Goal: Information Seeking & Learning: Learn about a topic

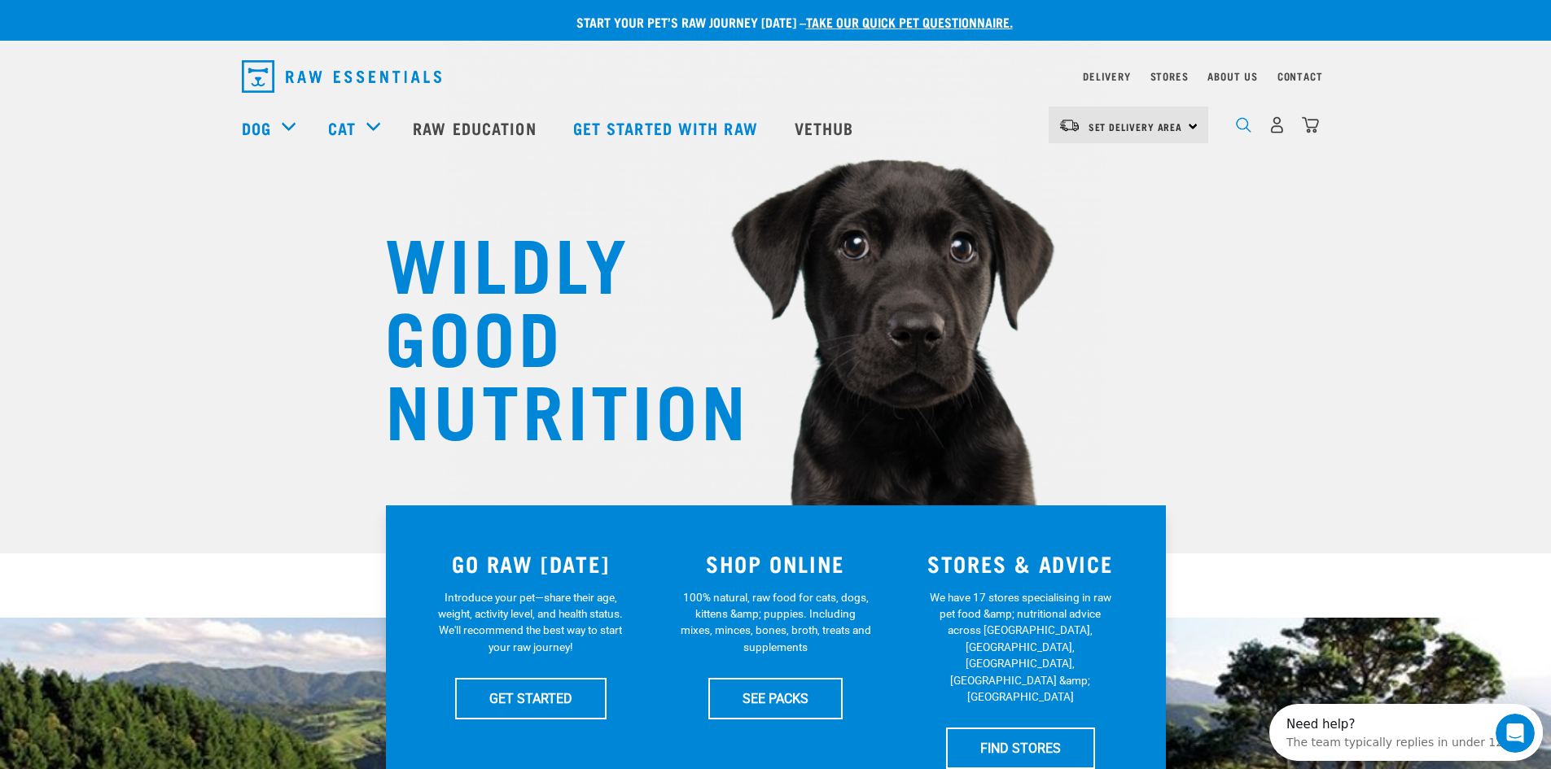
click at [1240, 132] on img "dropdown navigation" at bounding box center [1243, 124] width 15 height 15
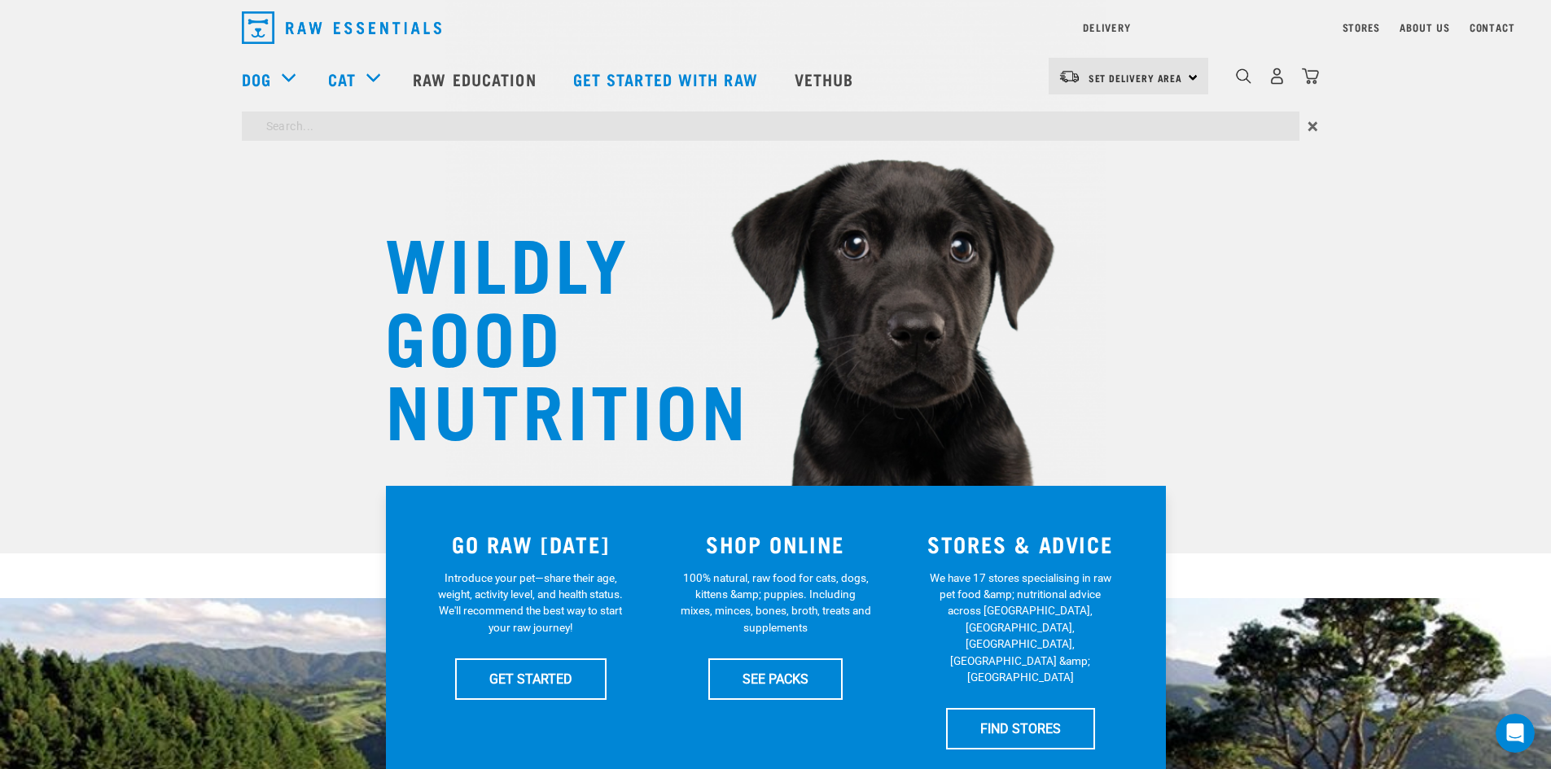
click at [526, 125] on input "search" at bounding box center [770, 126] width 1057 height 29
type input "worm"
click at [407, 134] on input "worm" at bounding box center [770, 126] width 1057 height 29
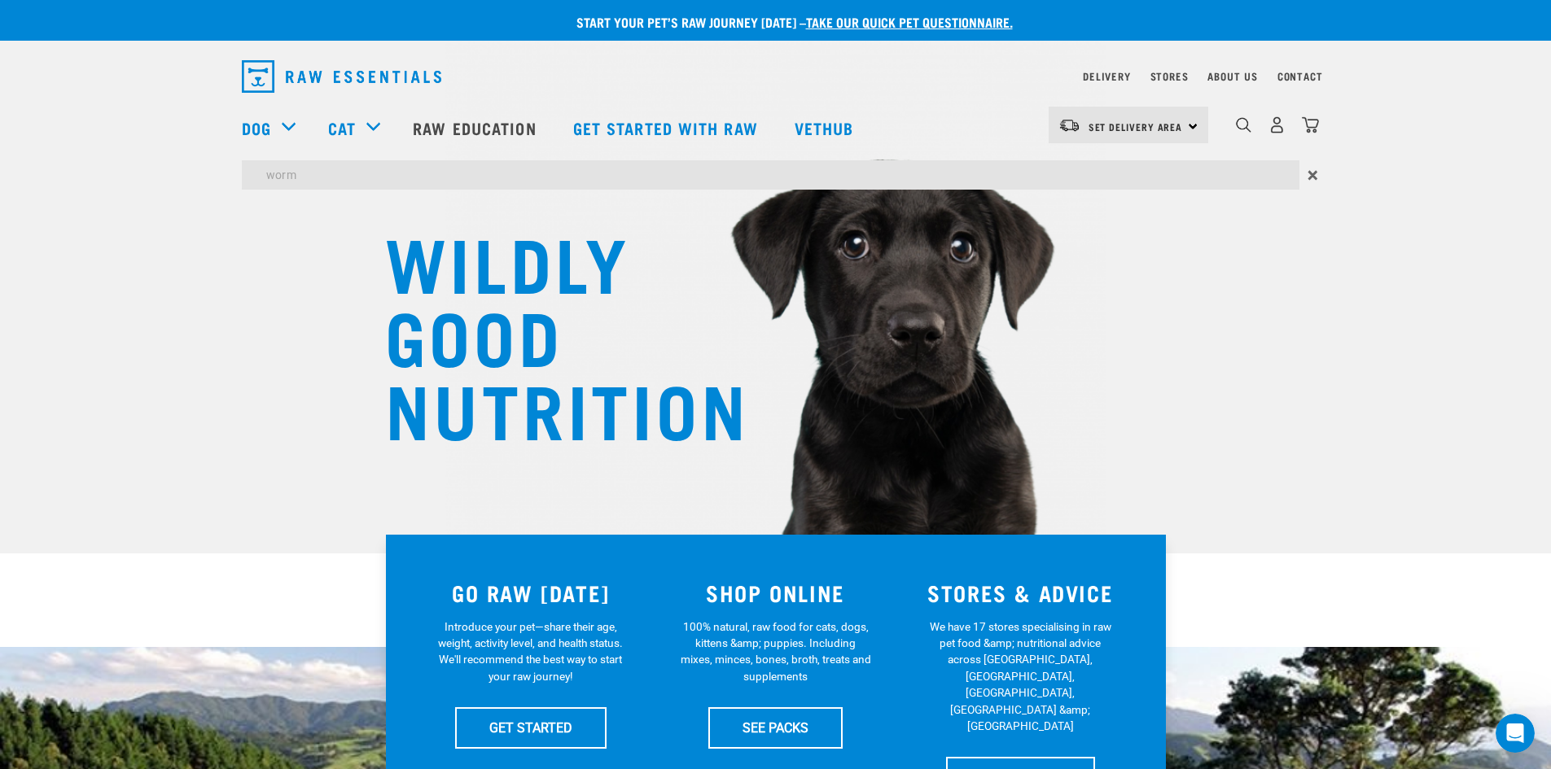
click at [821, 72] on div "Delivery Stores About Us Contact Set Delivery Area" at bounding box center [775, 123] width 1551 height 149
click at [825, 111] on link "Vethub" at bounding box center [826, 127] width 96 height 65
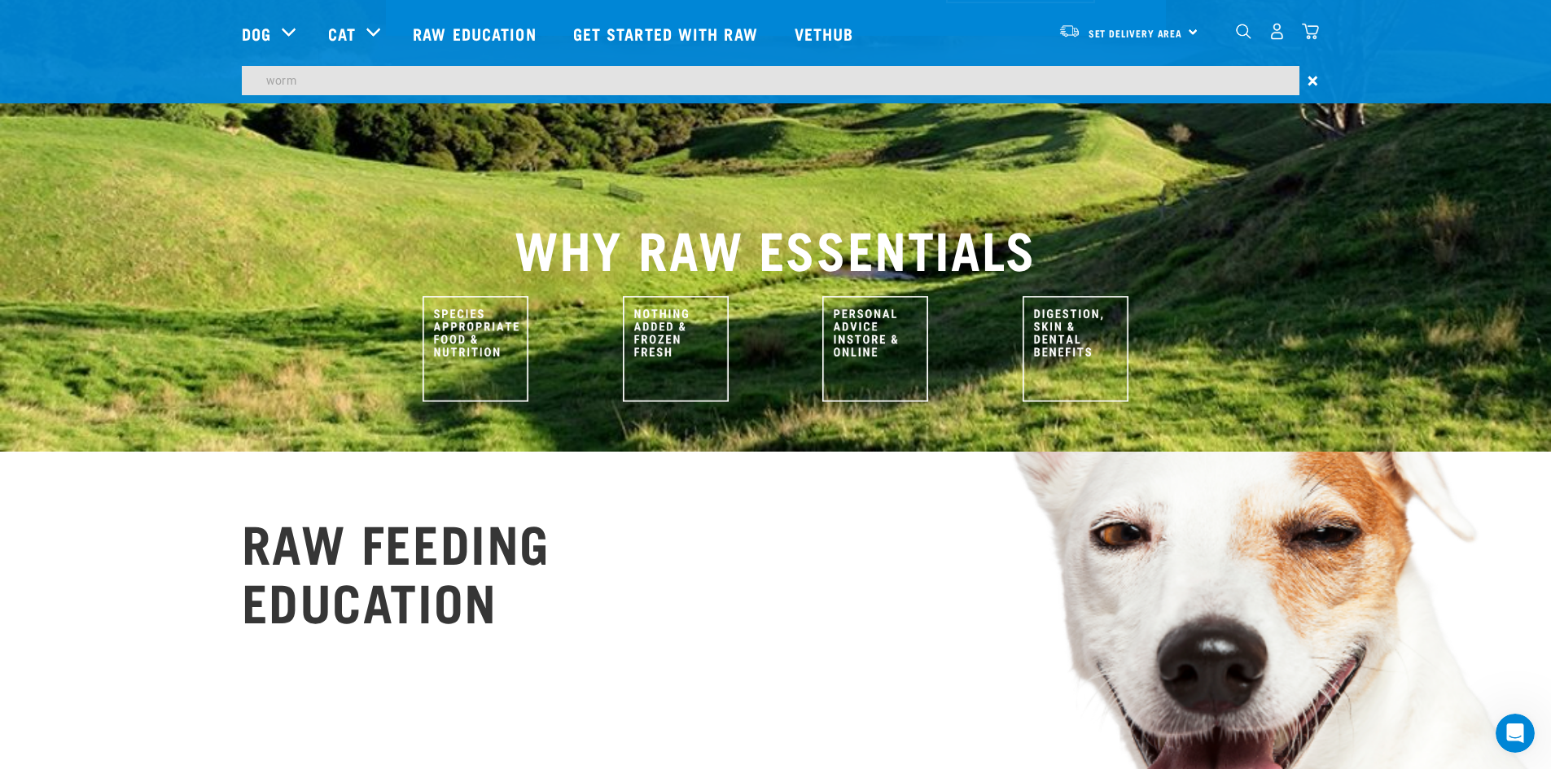
scroll to position [651, 0]
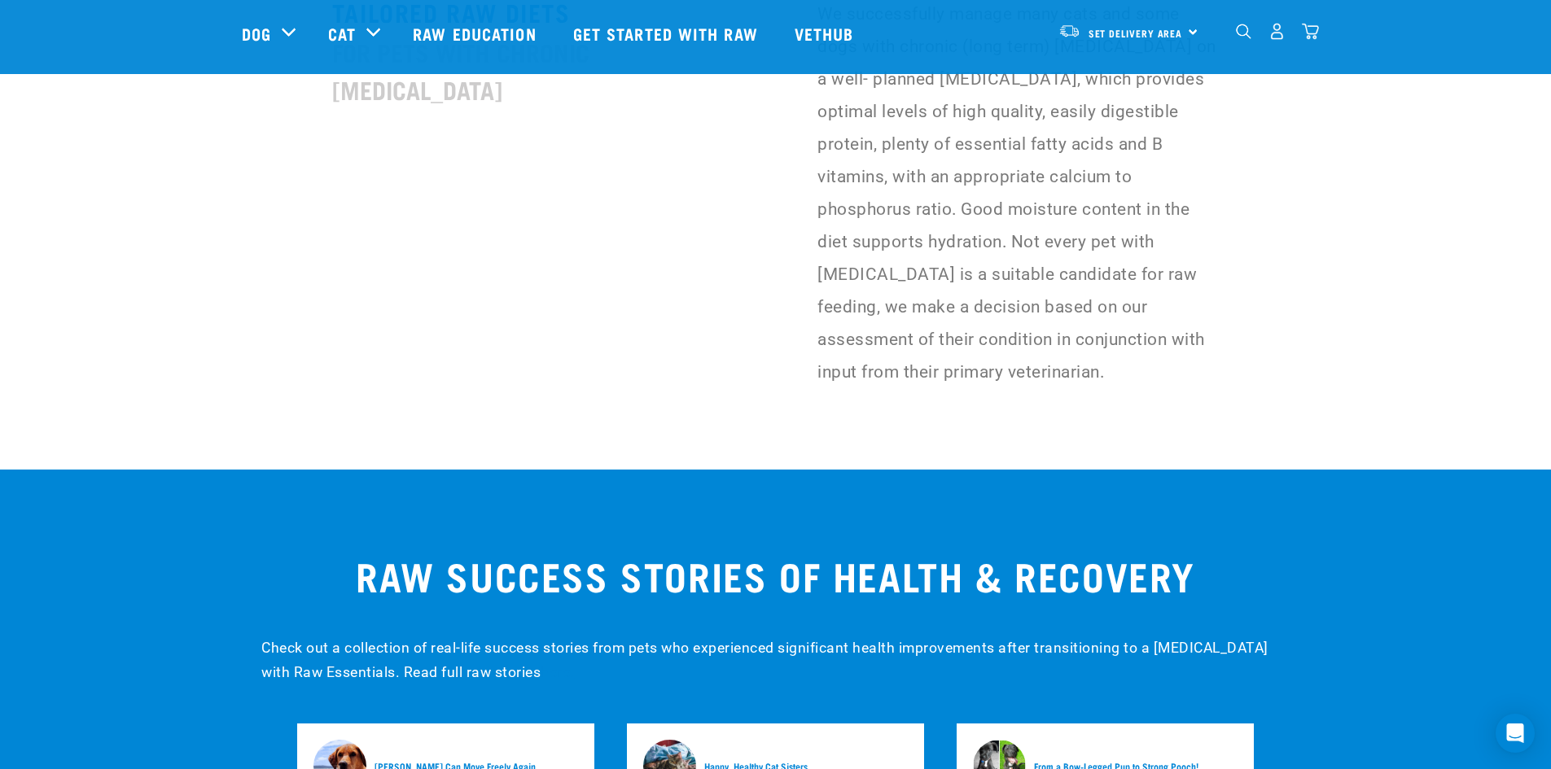
scroll to position [4640, 0]
